Goal: Transaction & Acquisition: Purchase product/service

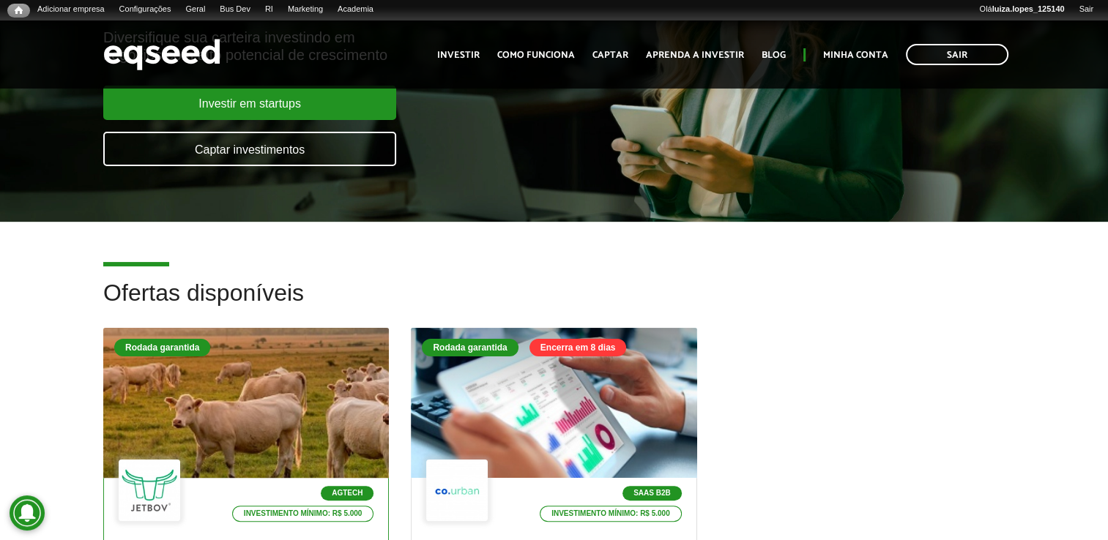
scroll to position [439, 0]
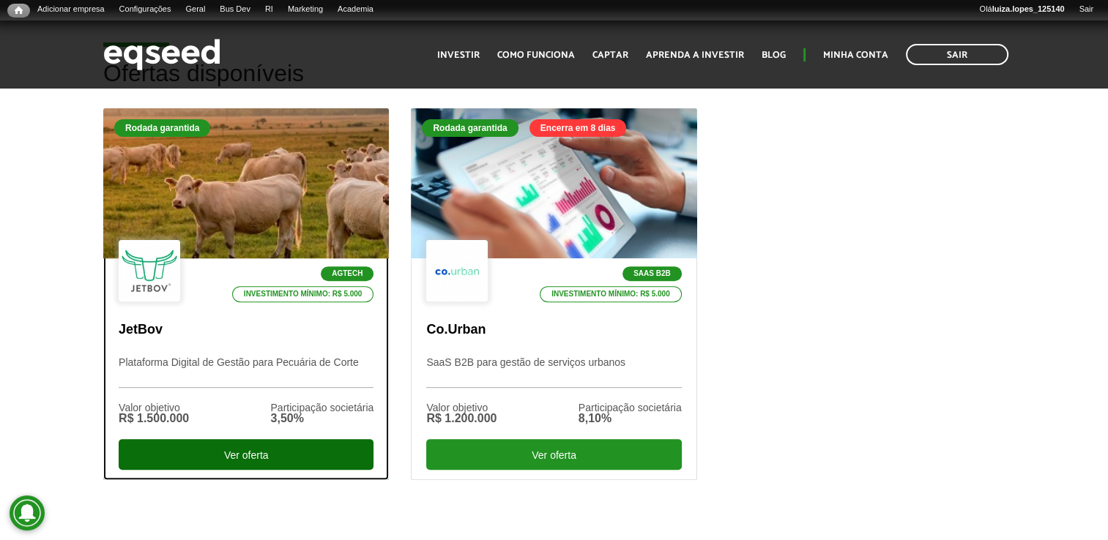
click at [275, 460] on div "Ver oferta" at bounding box center [246, 454] width 255 height 31
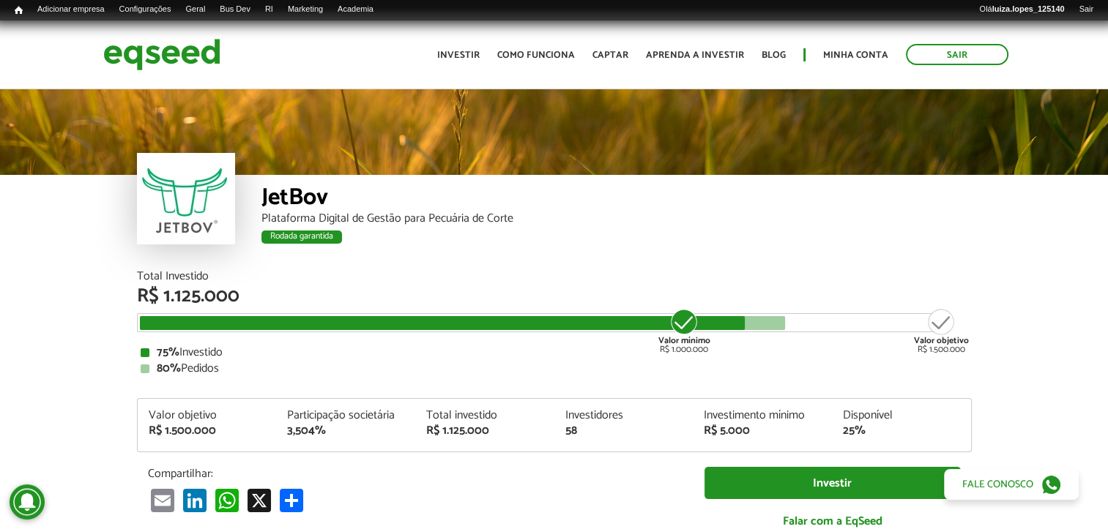
drag, startPoint x: 10, startPoint y: 0, endPoint x: 36, endPoint y: 321, distance: 321.8
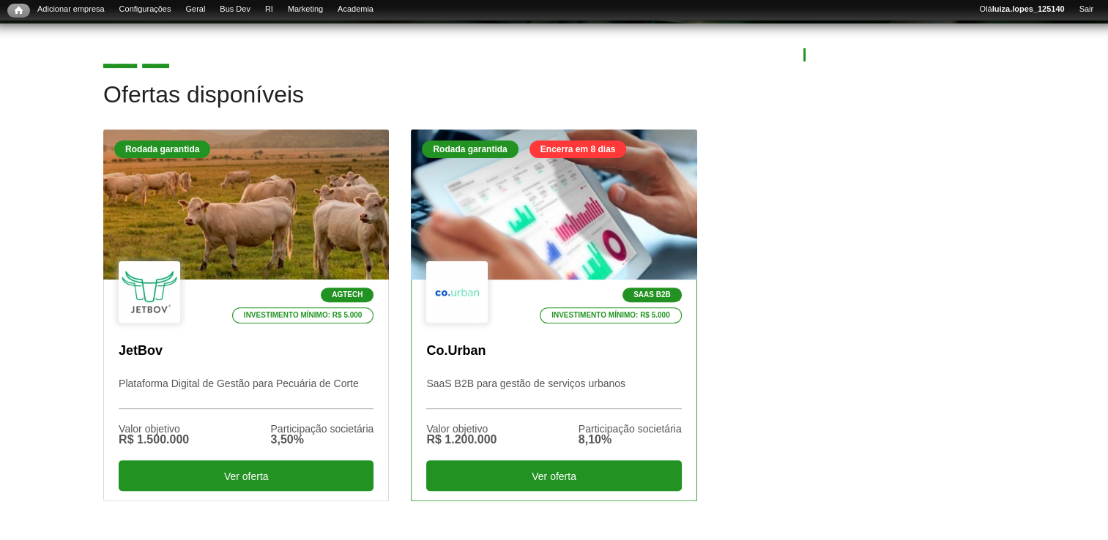
scroll to position [439, 0]
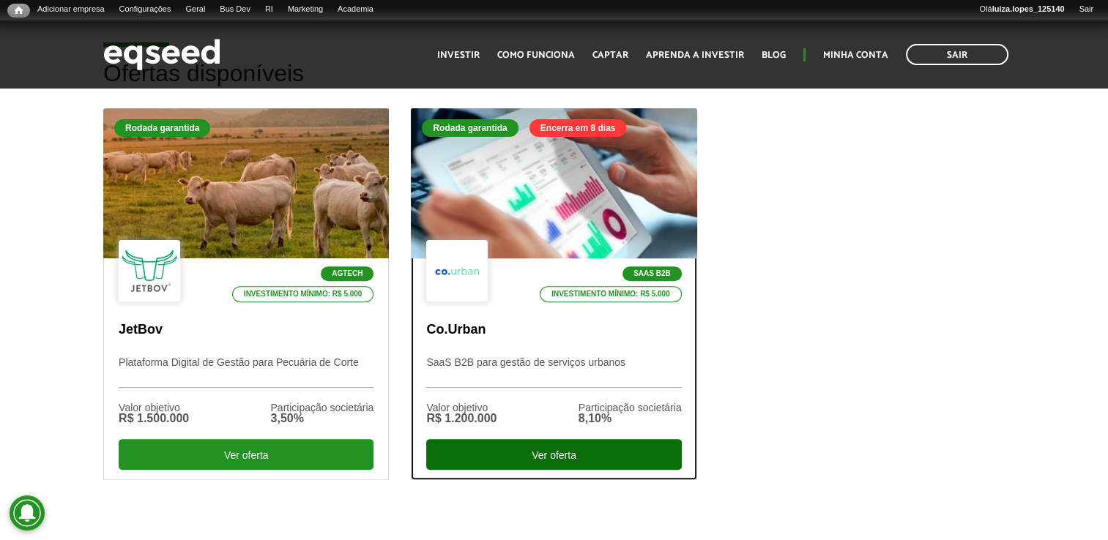
click at [511, 447] on div "Ver oferta" at bounding box center [553, 454] width 255 height 31
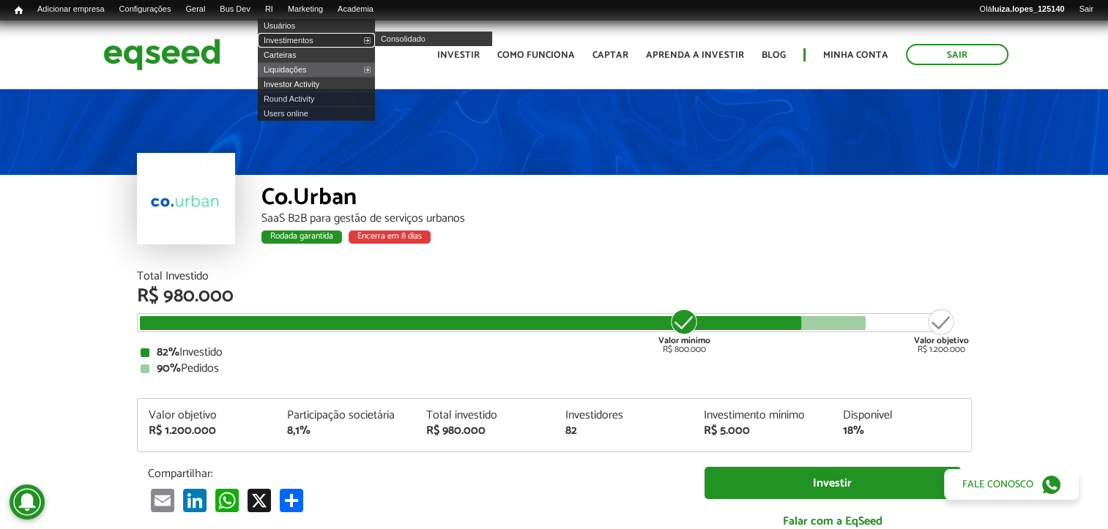
click at [297, 37] on link "Investimentos" at bounding box center [316, 40] width 117 height 15
